Goal: Information Seeking & Learning: Learn about a topic

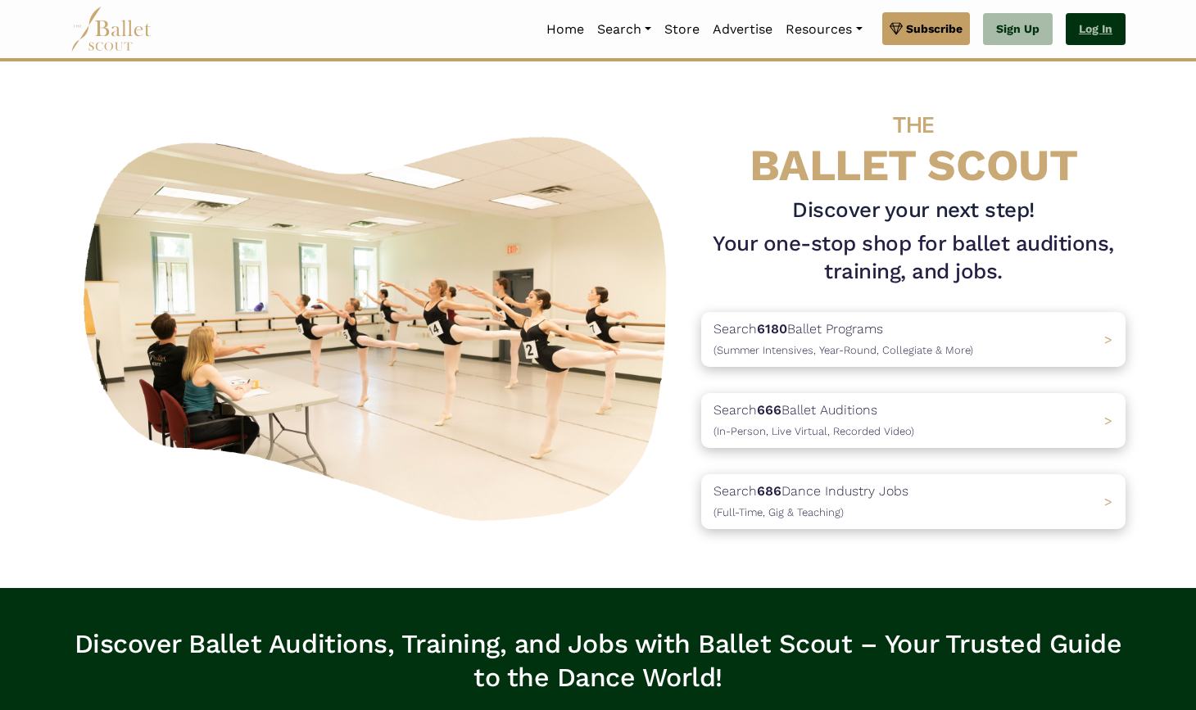
click at [880, 21] on link "Log In" at bounding box center [1096, 29] width 60 height 33
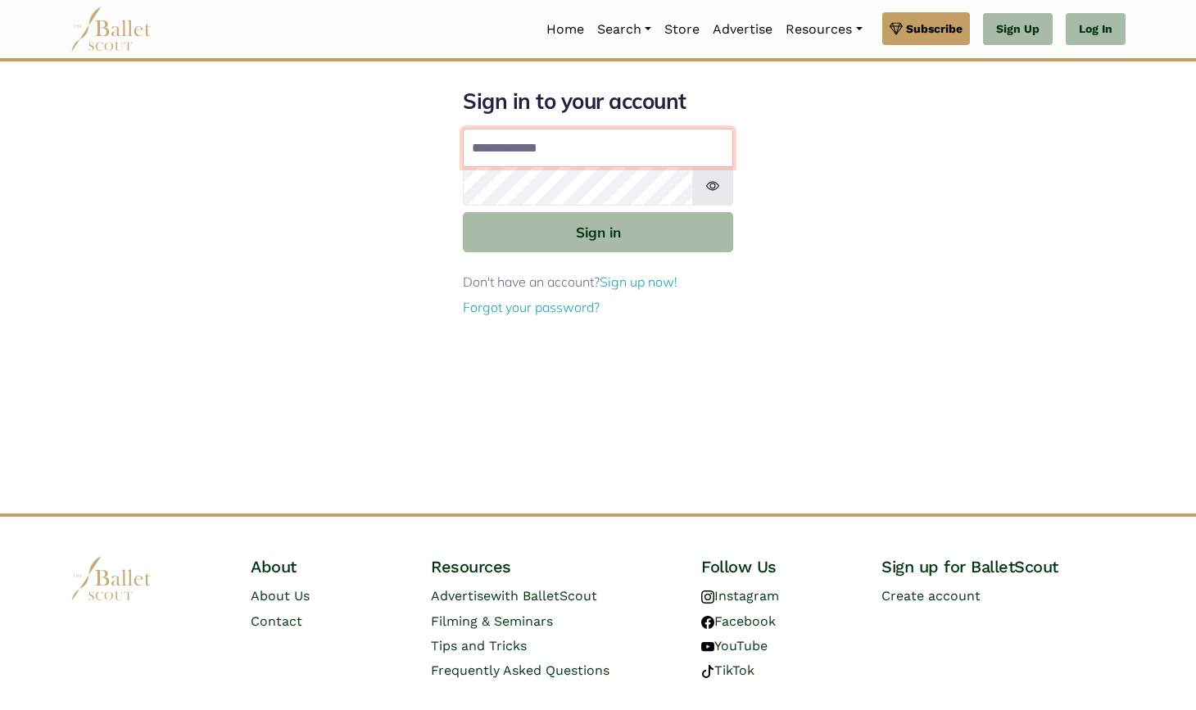
type input "**********"
click at [598, 231] on button "Sign in" at bounding box center [598, 232] width 270 height 40
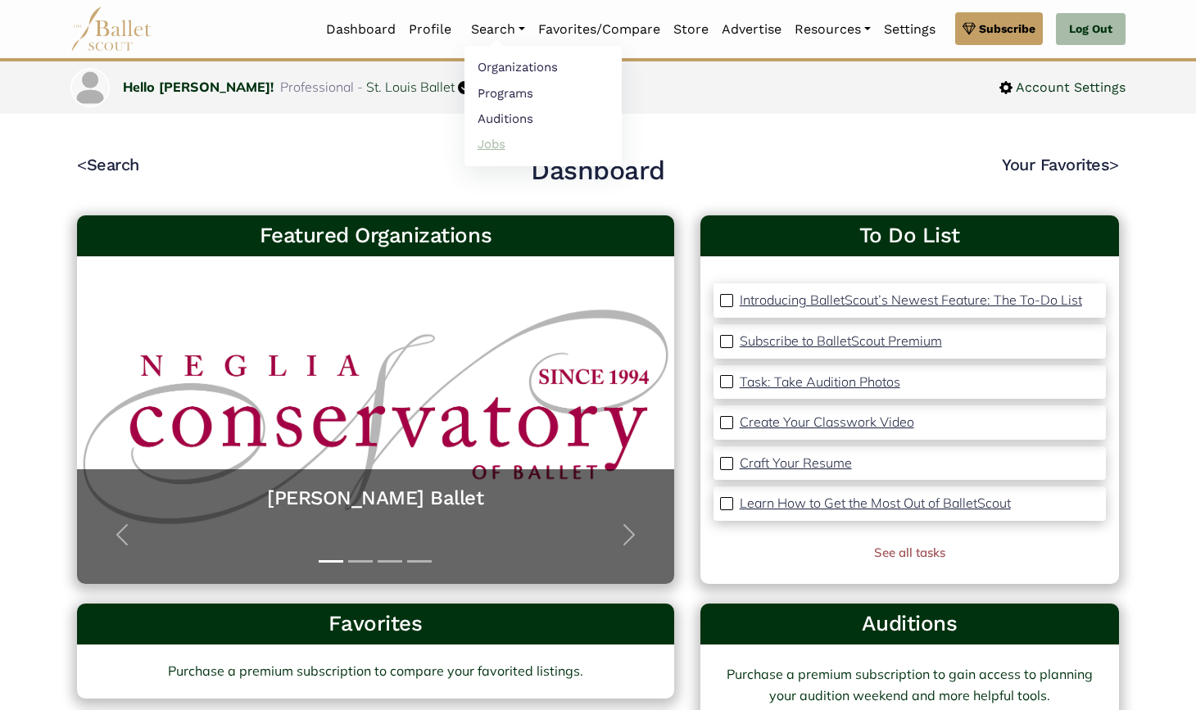
click at [491, 150] on link "Jobs" at bounding box center [543, 143] width 157 height 25
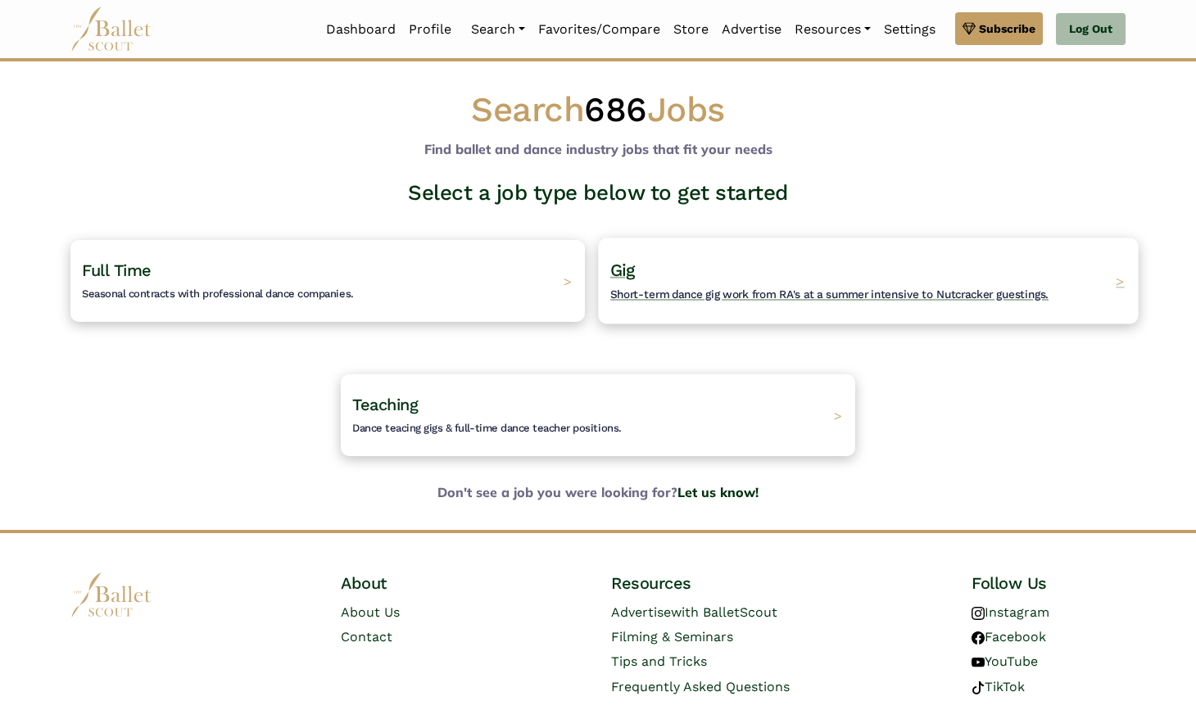
click at [734, 247] on div "Gig Short-term dance gig work from RA's at a summer intensive to Nutcracker gue…" at bounding box center [868, 281] width 540 height 86
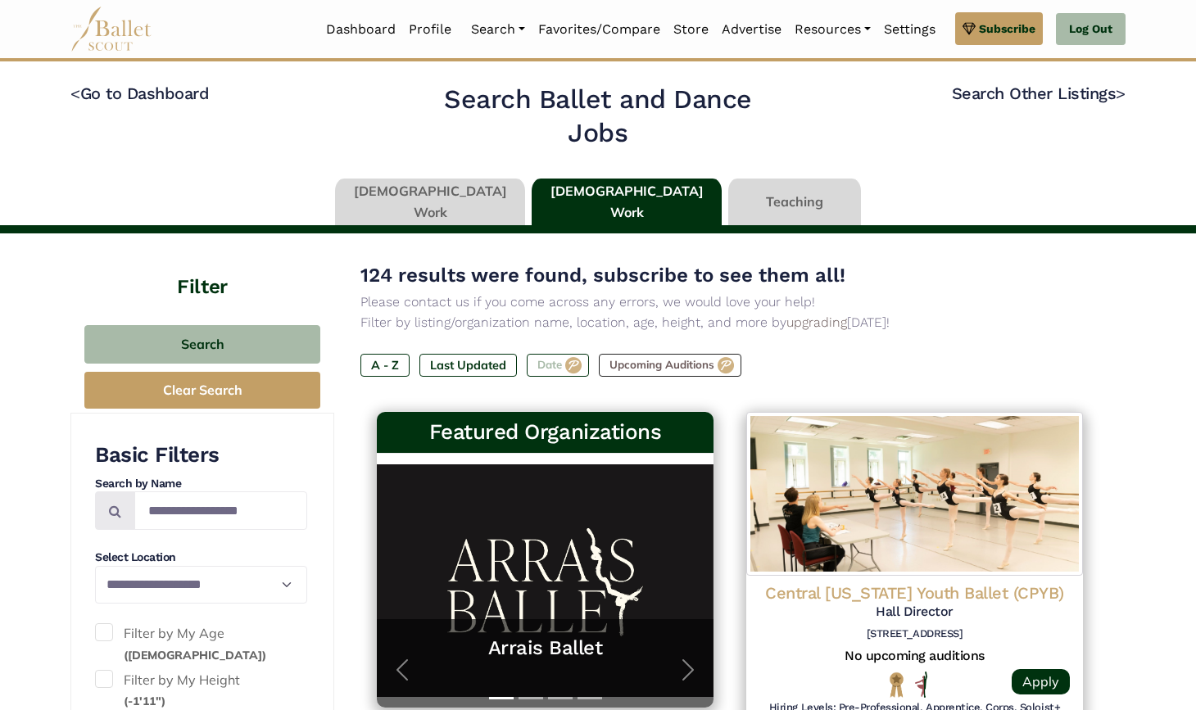
click at [562, 363] on label "Date" at bounding box center [558, 365] width 62 height 23
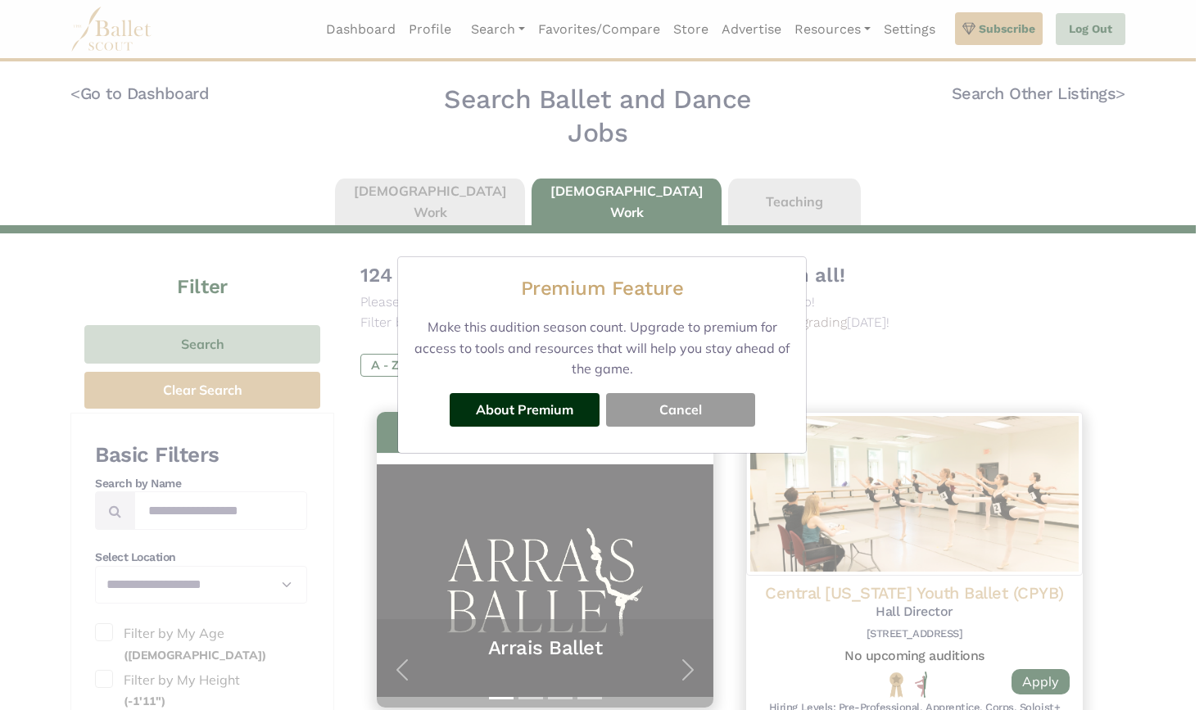
click at [685, 403] on button "Cancel" at bounding box center [680, 409] width 149 height 33
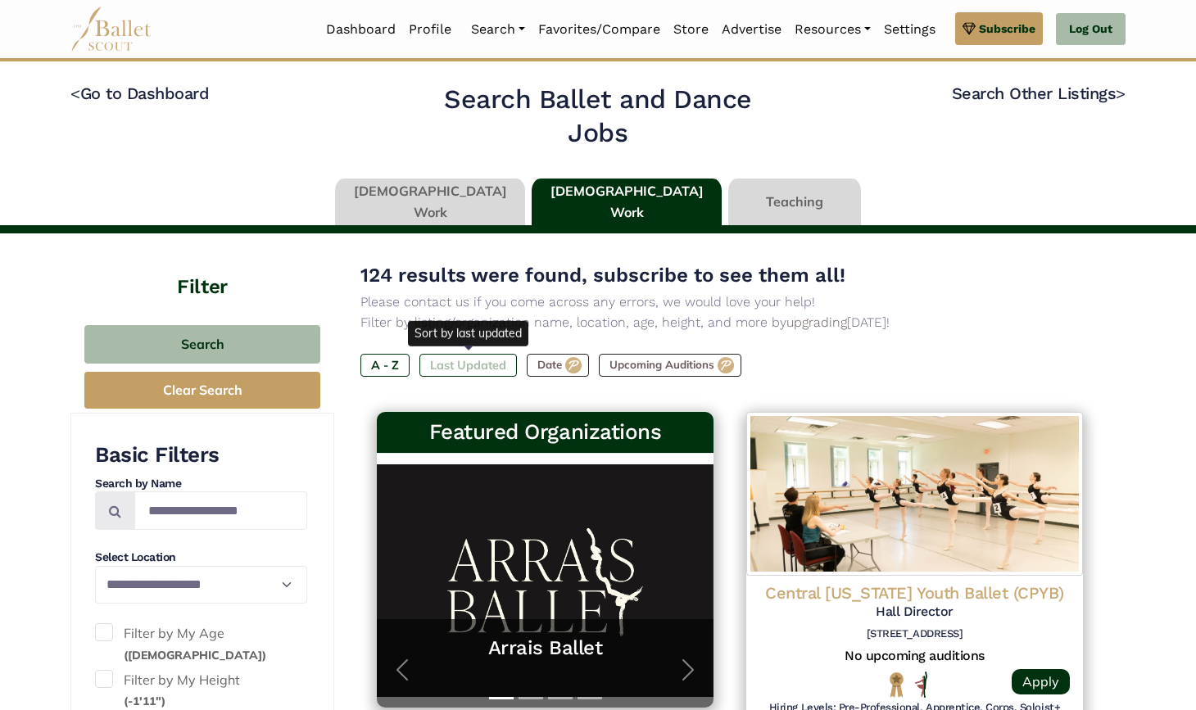
click at [493, 370] on label "Last Updated" at bounding box center [467, 365] width 97 height 23
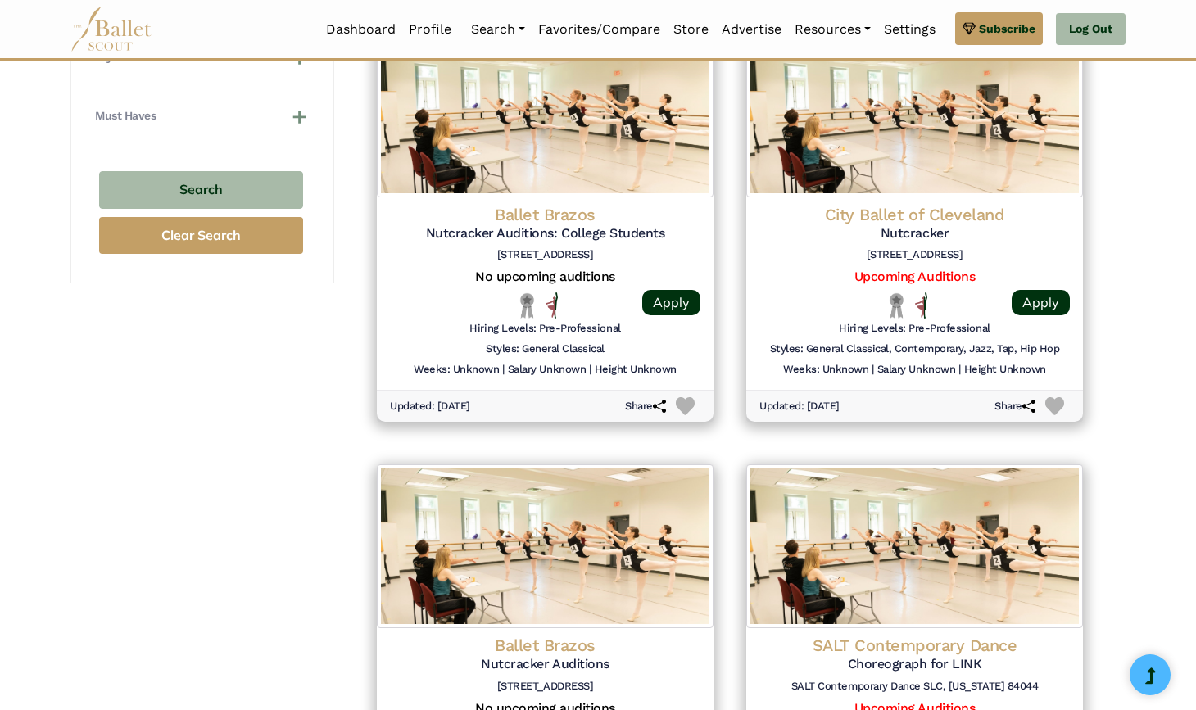
scroll to position [1671, 0]
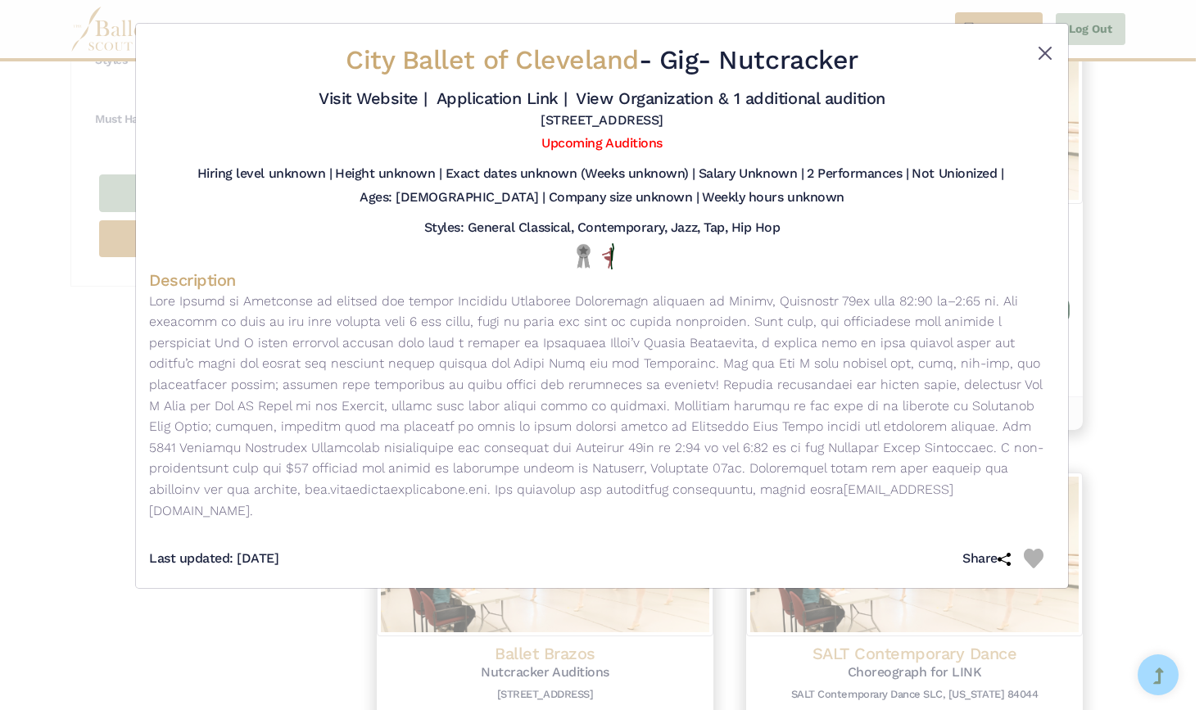
click at [1045, 52] on button "Close" at bounding box center [1046, 53] width 20 height 20
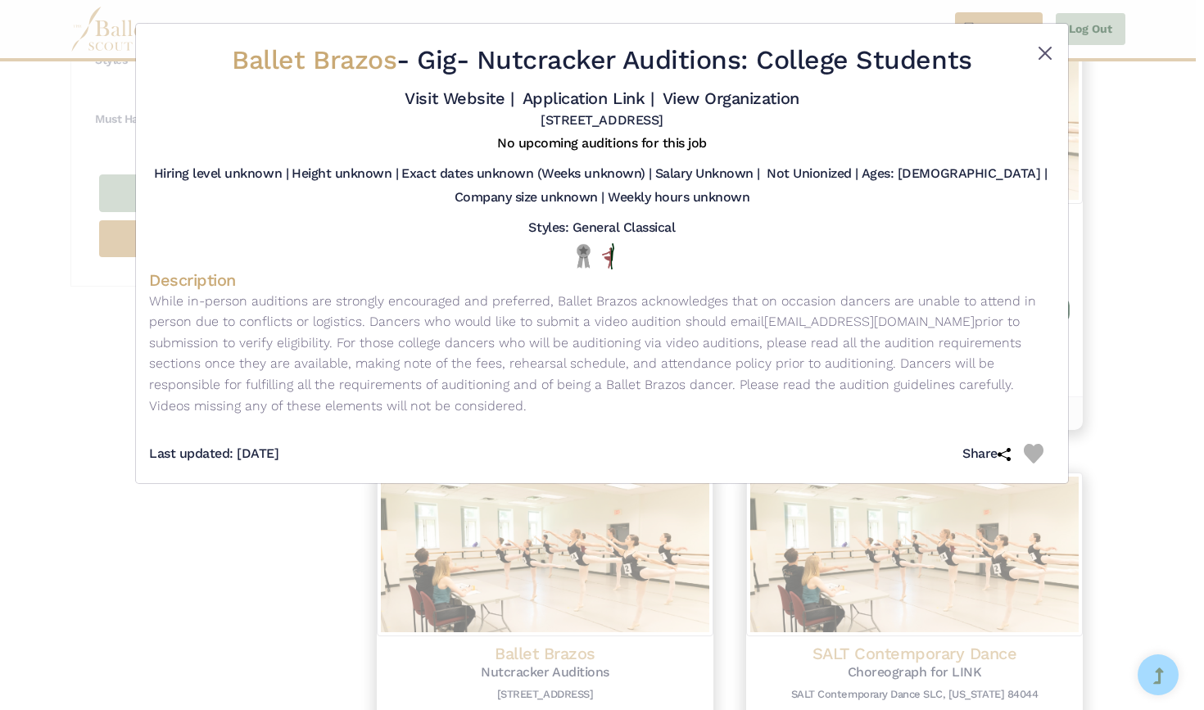
click at [1040, 46] on button "Close" at bounding box center [1046, 53] width 20 height 20
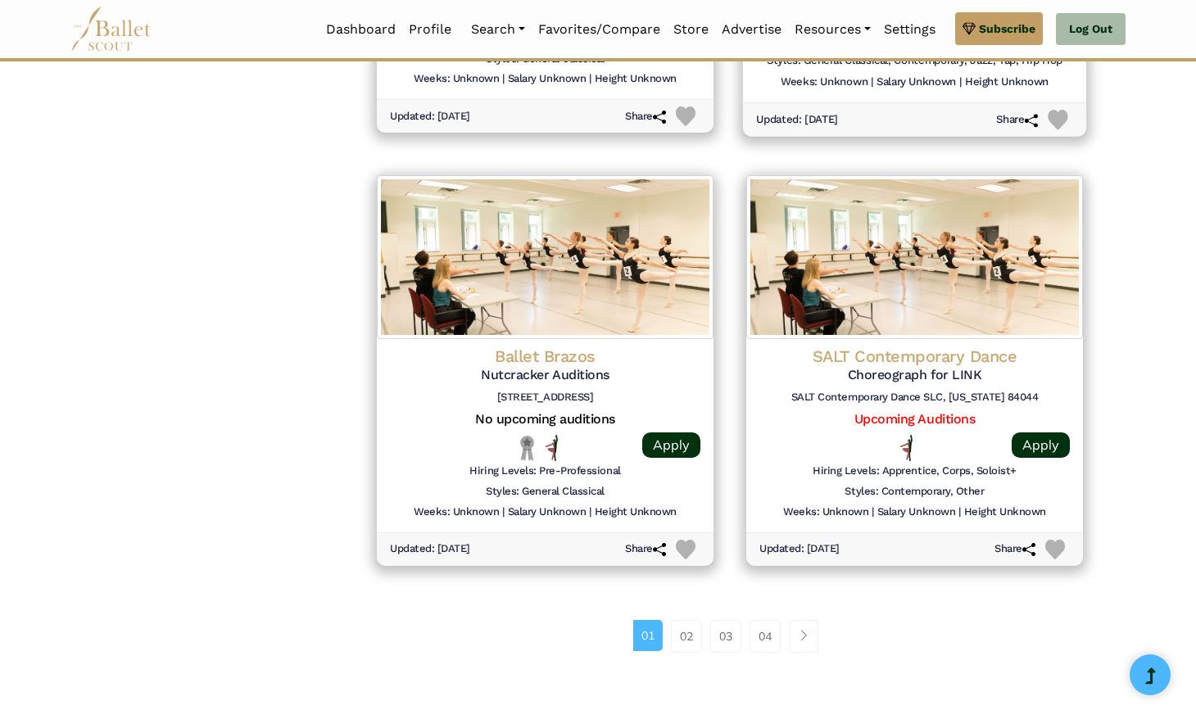
scroll to position [1975, 0]
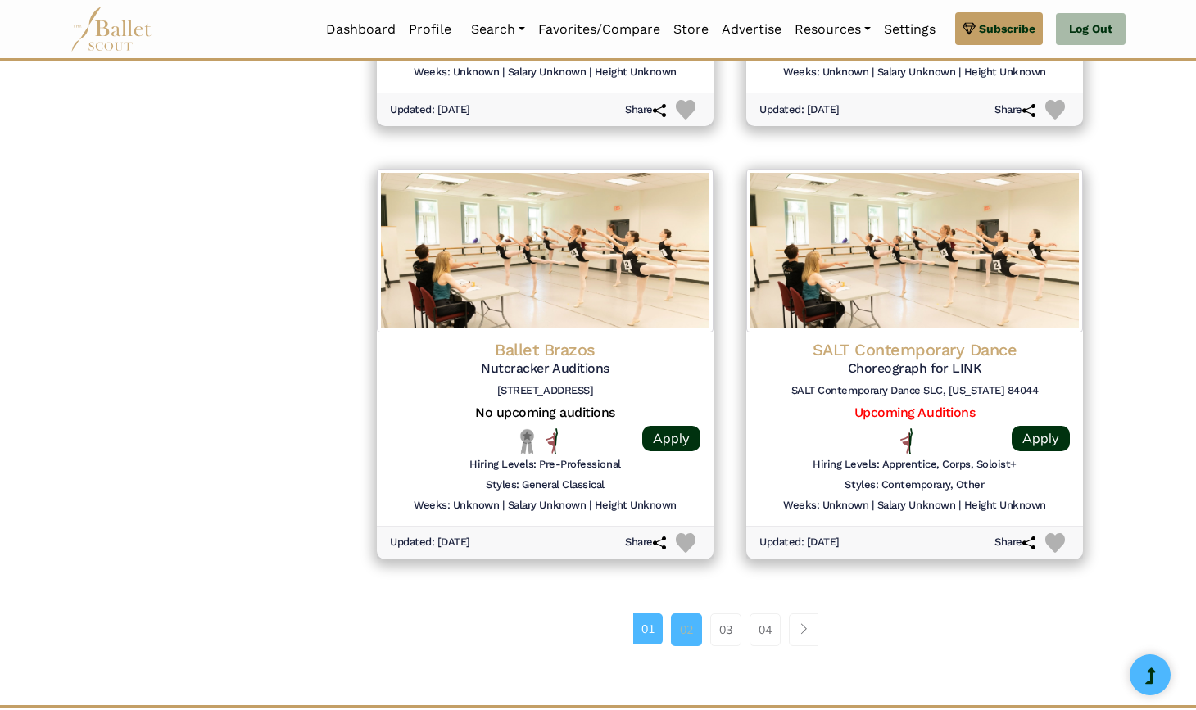
click at [701, 614] on link "02" at bounding box center [686, 630] width 31 height 33
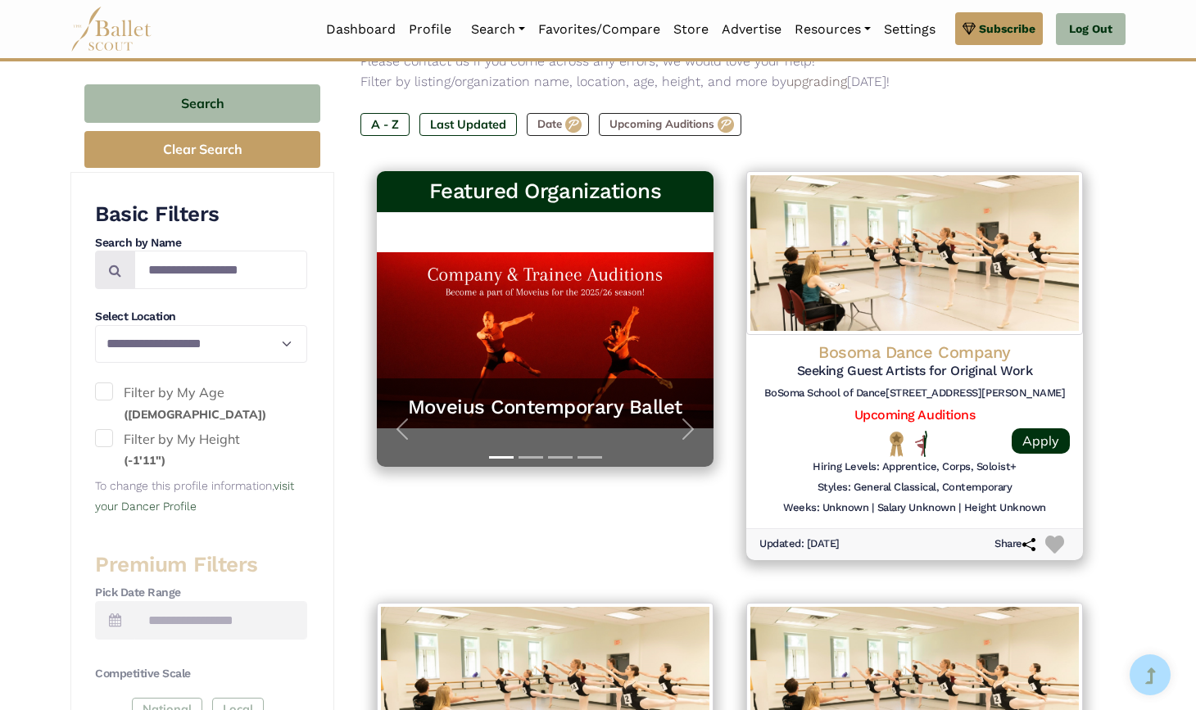
scroll to position [255, 0]
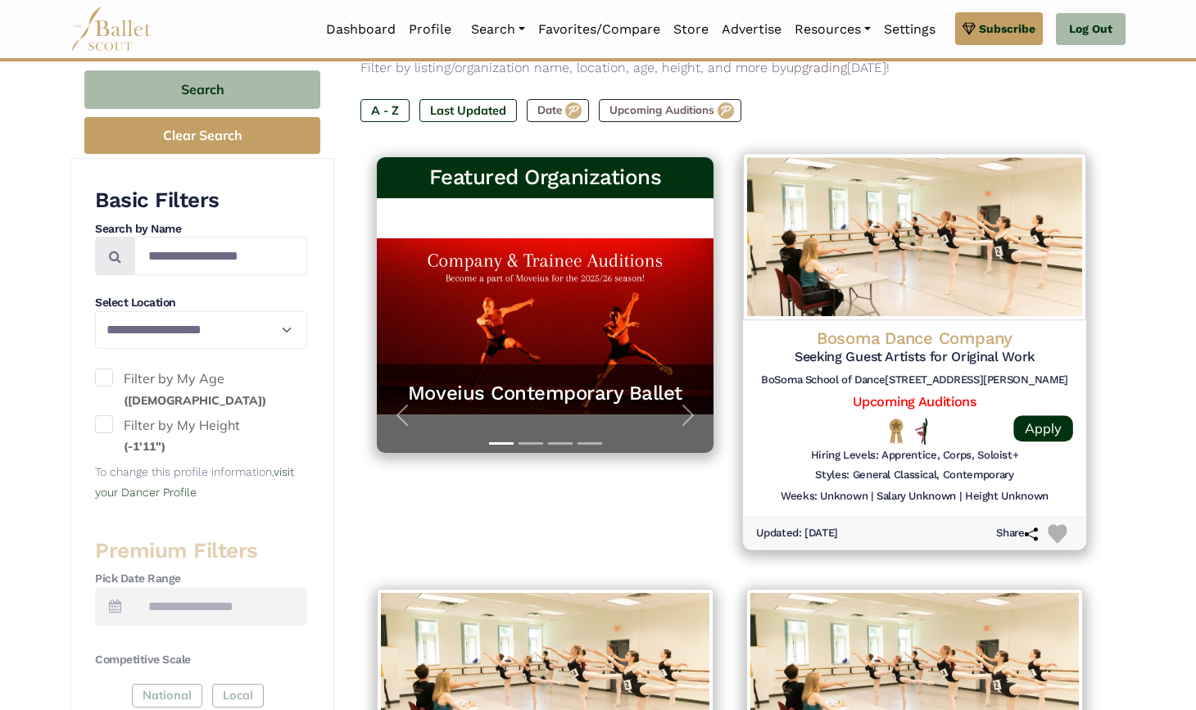
click at [914, 336] on h4 "Bosoma Dance Company" at bounding box center [914, 339] width 317 height 22
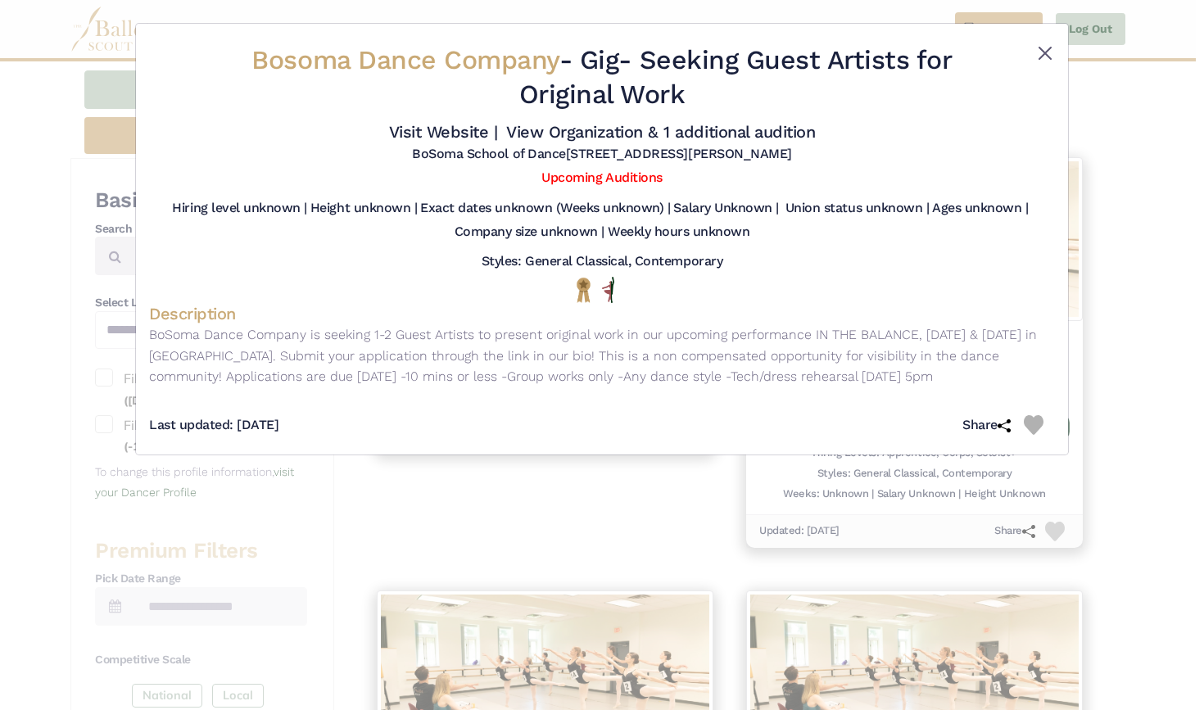
click at [1043, 50] on button "Close" at bounding box center [1046, 53] width 20 height 20
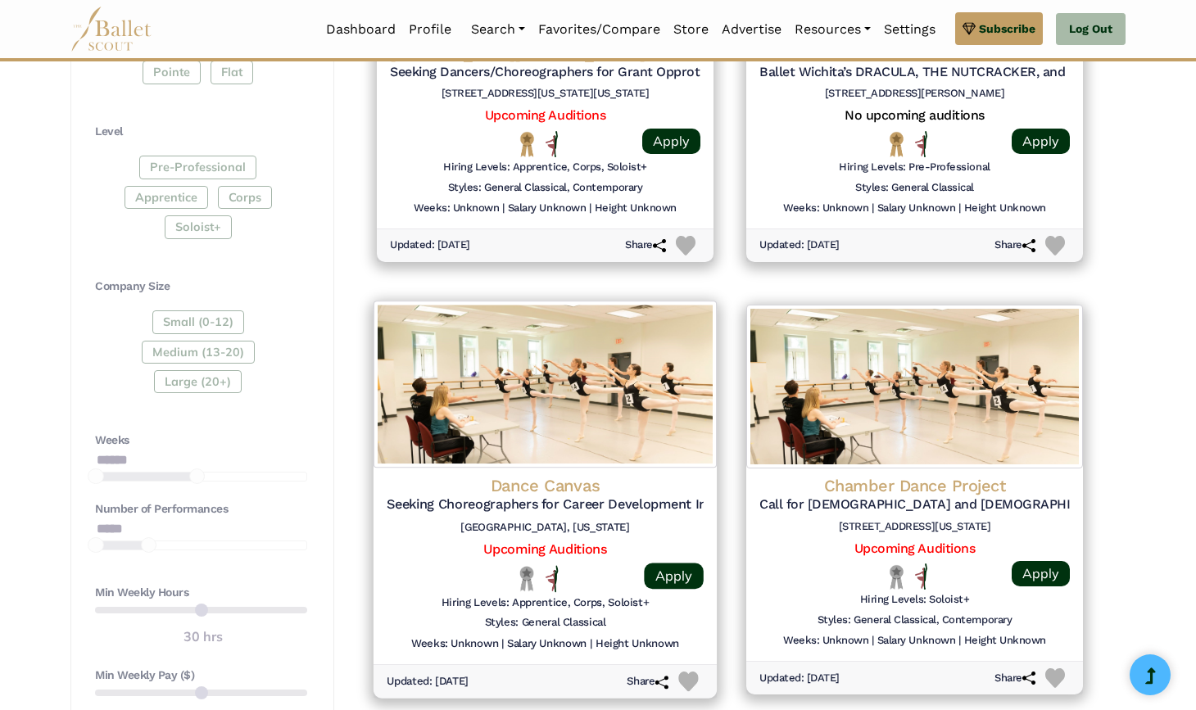
scroll to position [981, 0]
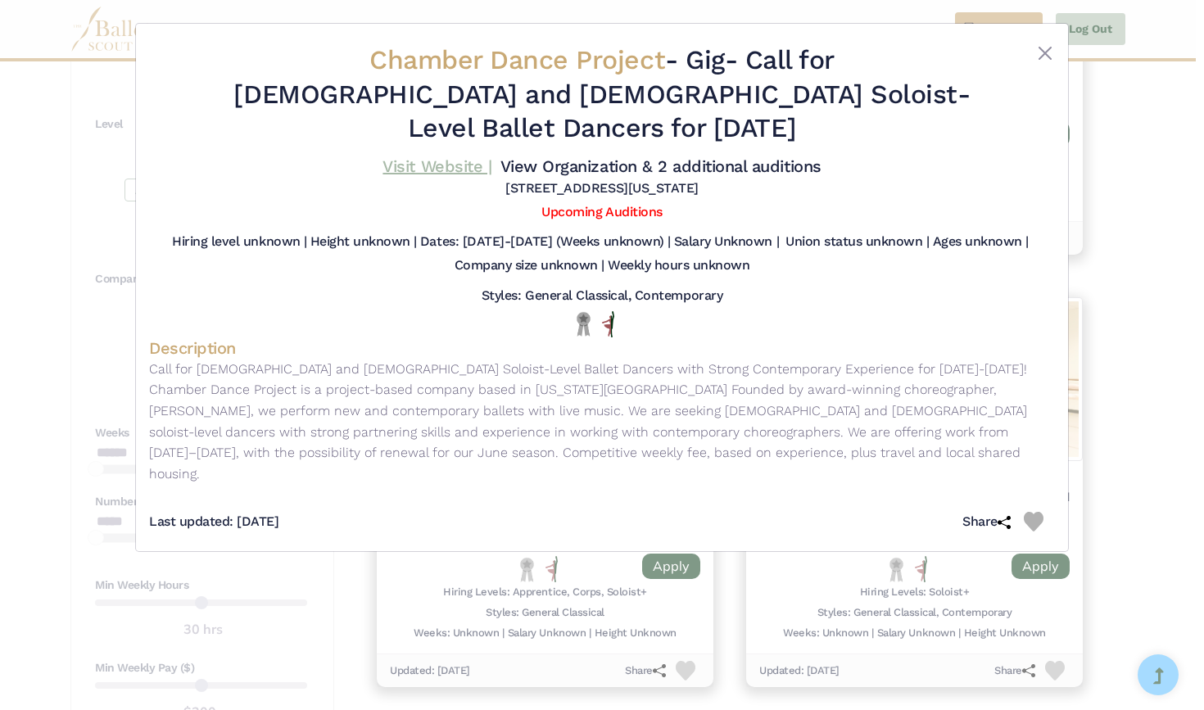
click at [492, 156] on link "Visit Website |" at bounding box center [437, 166] width 109 height 20
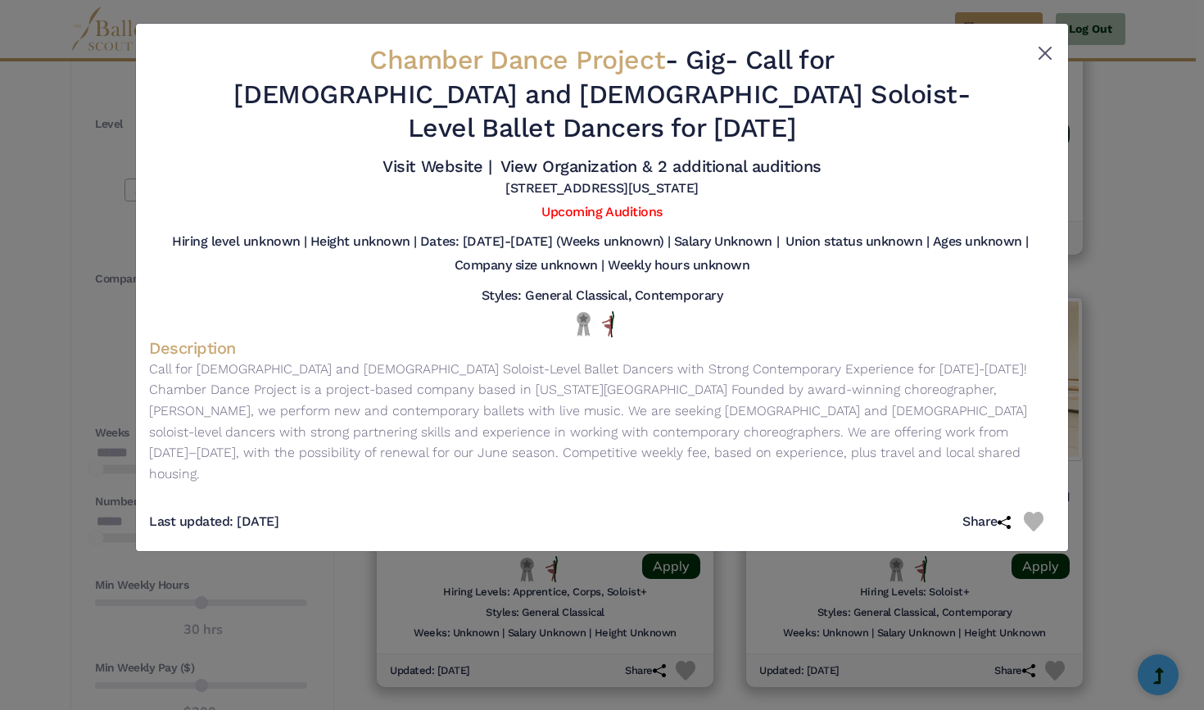
click at [1042, 55] on button "Close" at bounding box center [1046, 53] width 20 height 20
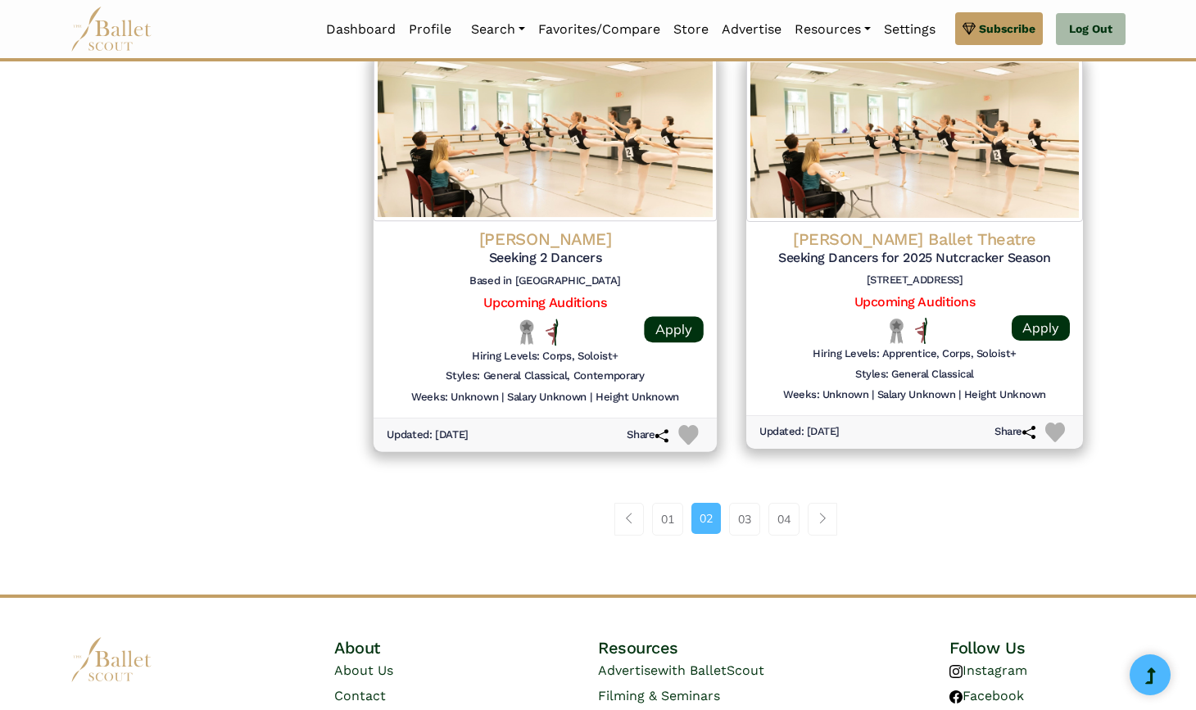
scroll to position [2096, 0]
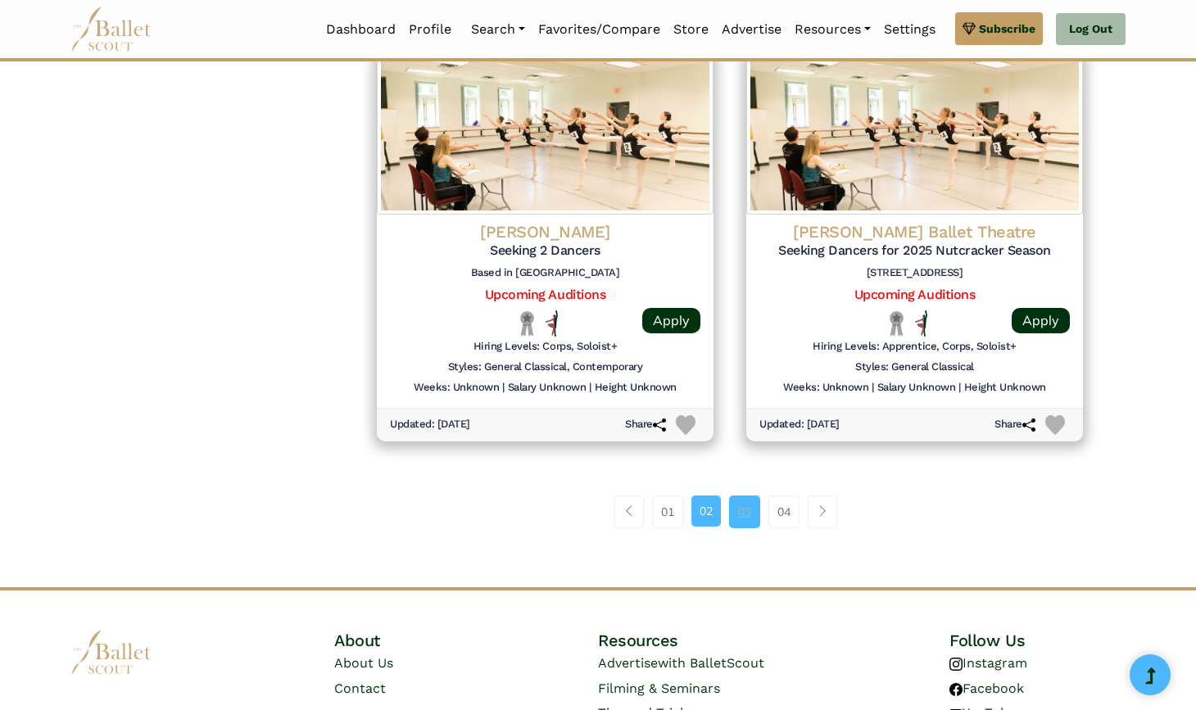
click at [751, 496] on link "03" at bounding box center [744, 512] width 31 height 33
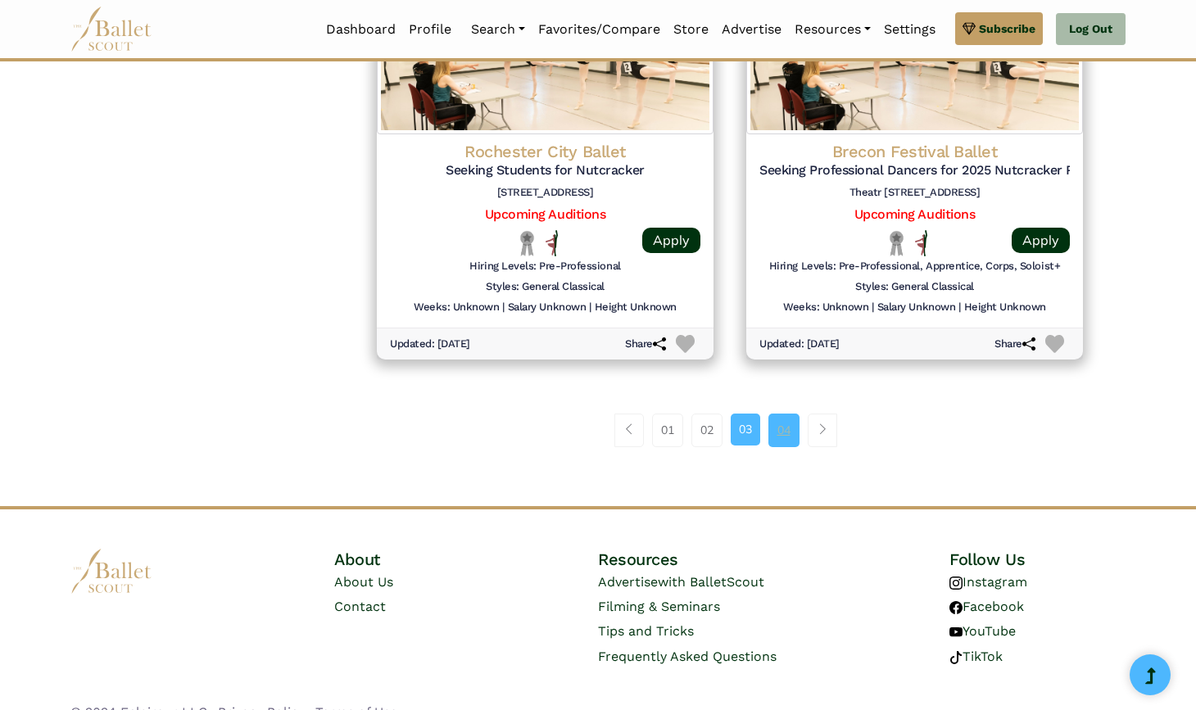
scroll to position [2170, 0]
click at [781, 415] on link "04" at bounding box center [784, 431] width 31 height 33
